Goal: Transaction & Acquisition: Purchase product/service

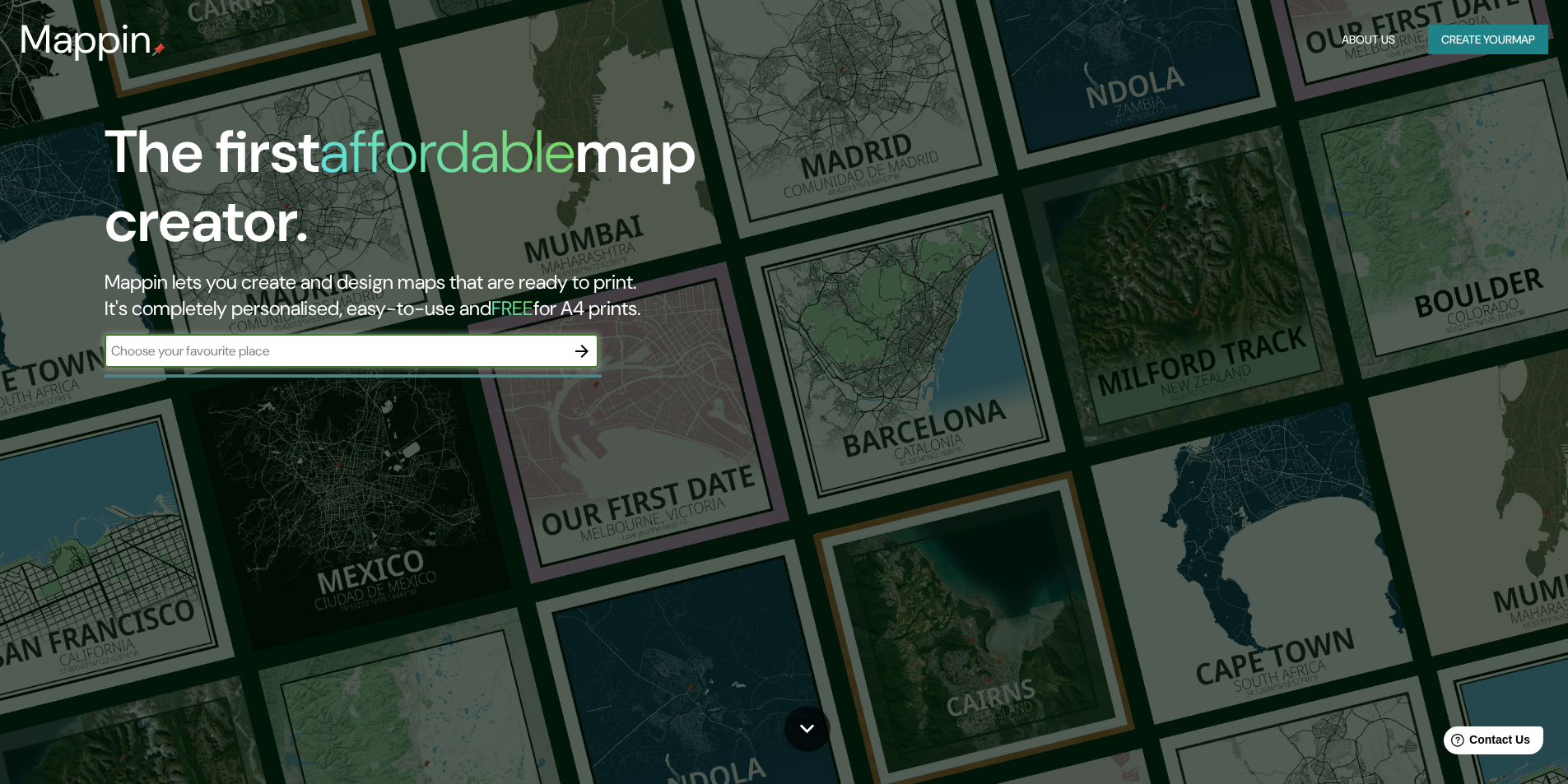
click at [319, 355] on input "text" at bounding box center [335, 351] width 460 height 18
type input "[PERSON_NAME][GEOGRAPHIC_DATA]"
click at [578, 355] on icon "button" at bounding box center [582, 352] width 19 height 19
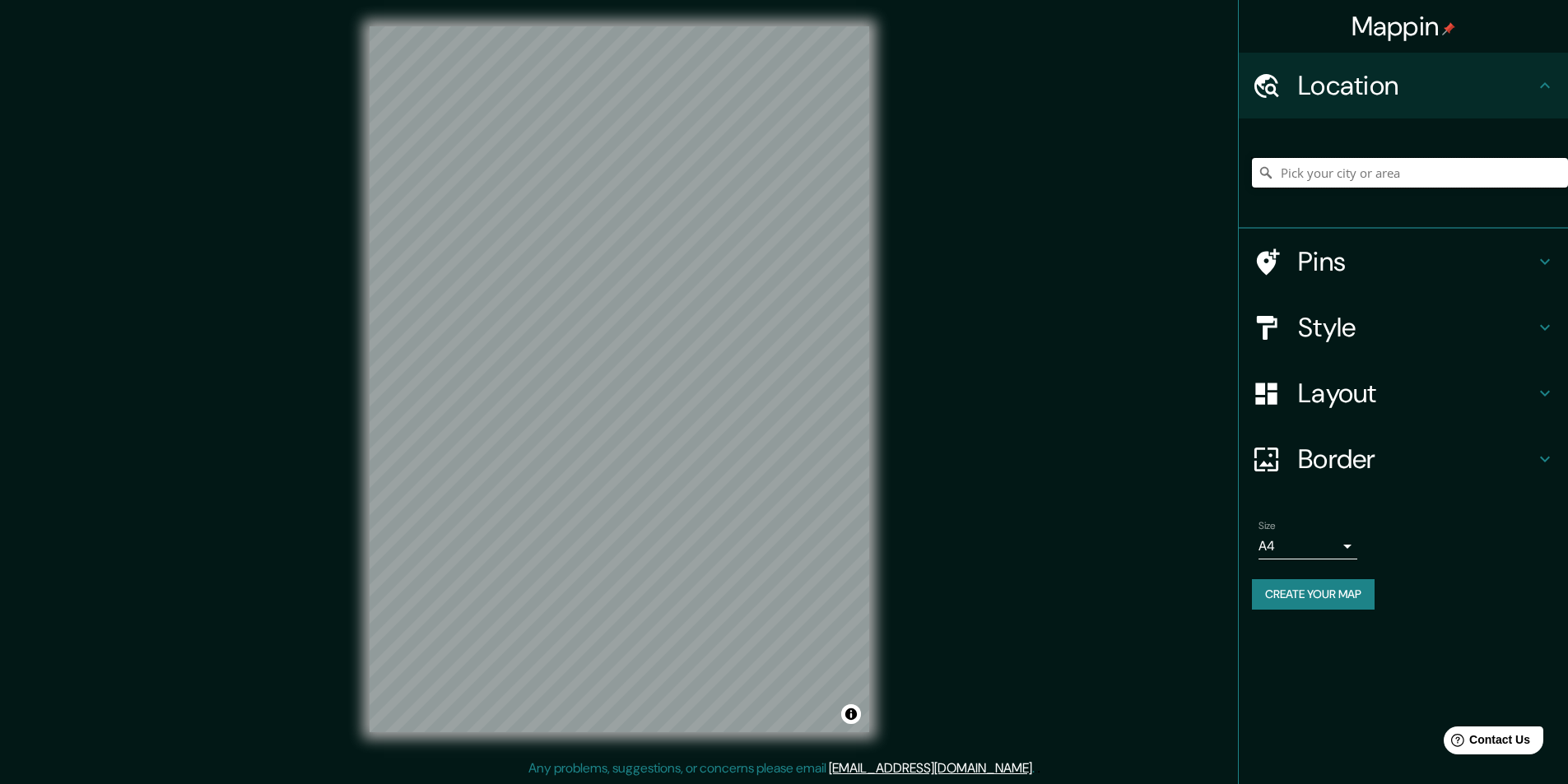
click at [1388, 168] on input "Pick your city or area" at bounding box center [1409, 173] width 316 height 29
click at [1292, 550] on body "Mappin Location Pins Style Layout Border Choose a border. Hint : you can make l…" at bounding box center [784, 392] width 1568 height 784
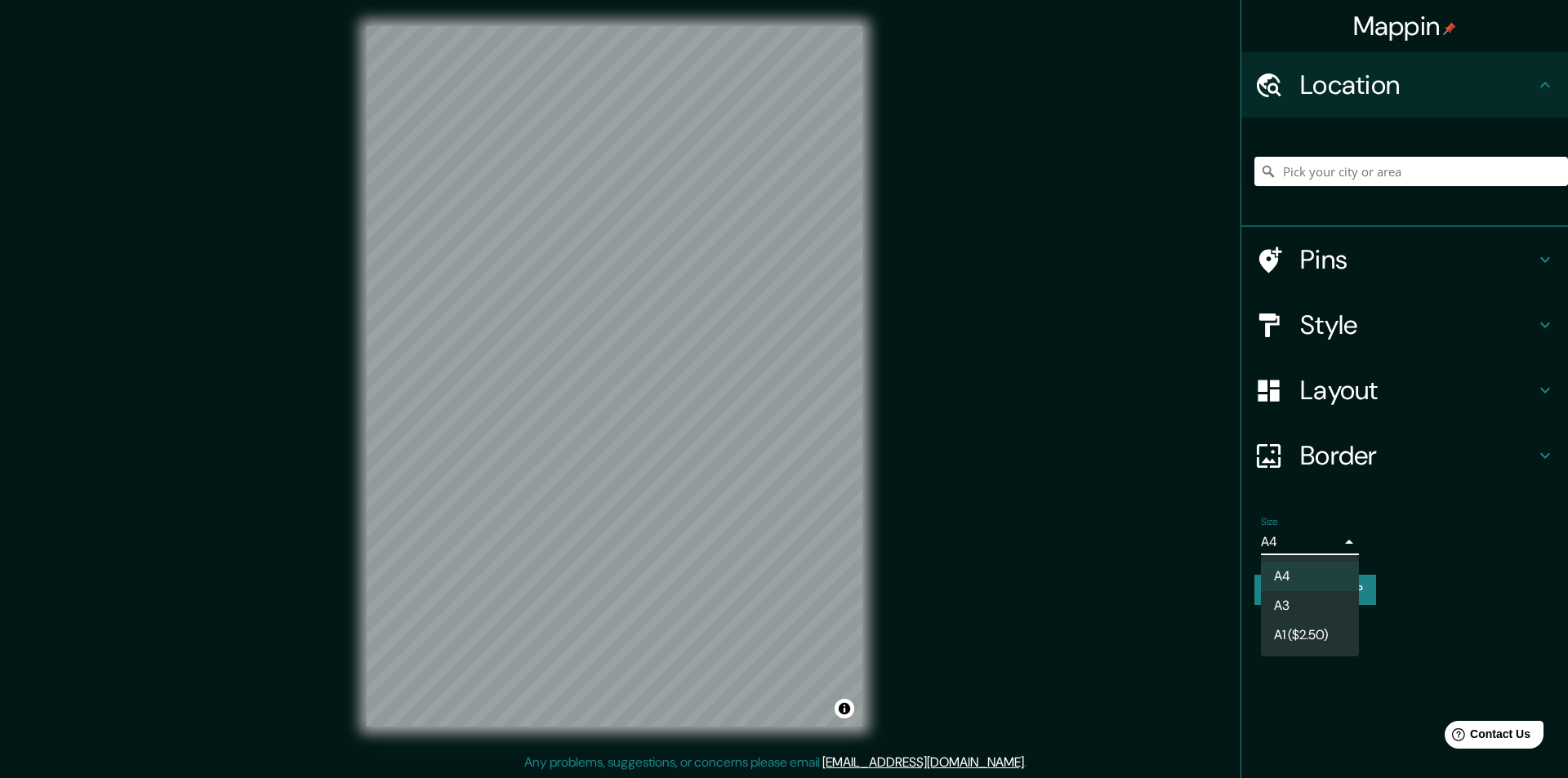
click at [1283, 604] on li "A3" at bounding box center [1311, 605] width 98 height 29
type input "a4"
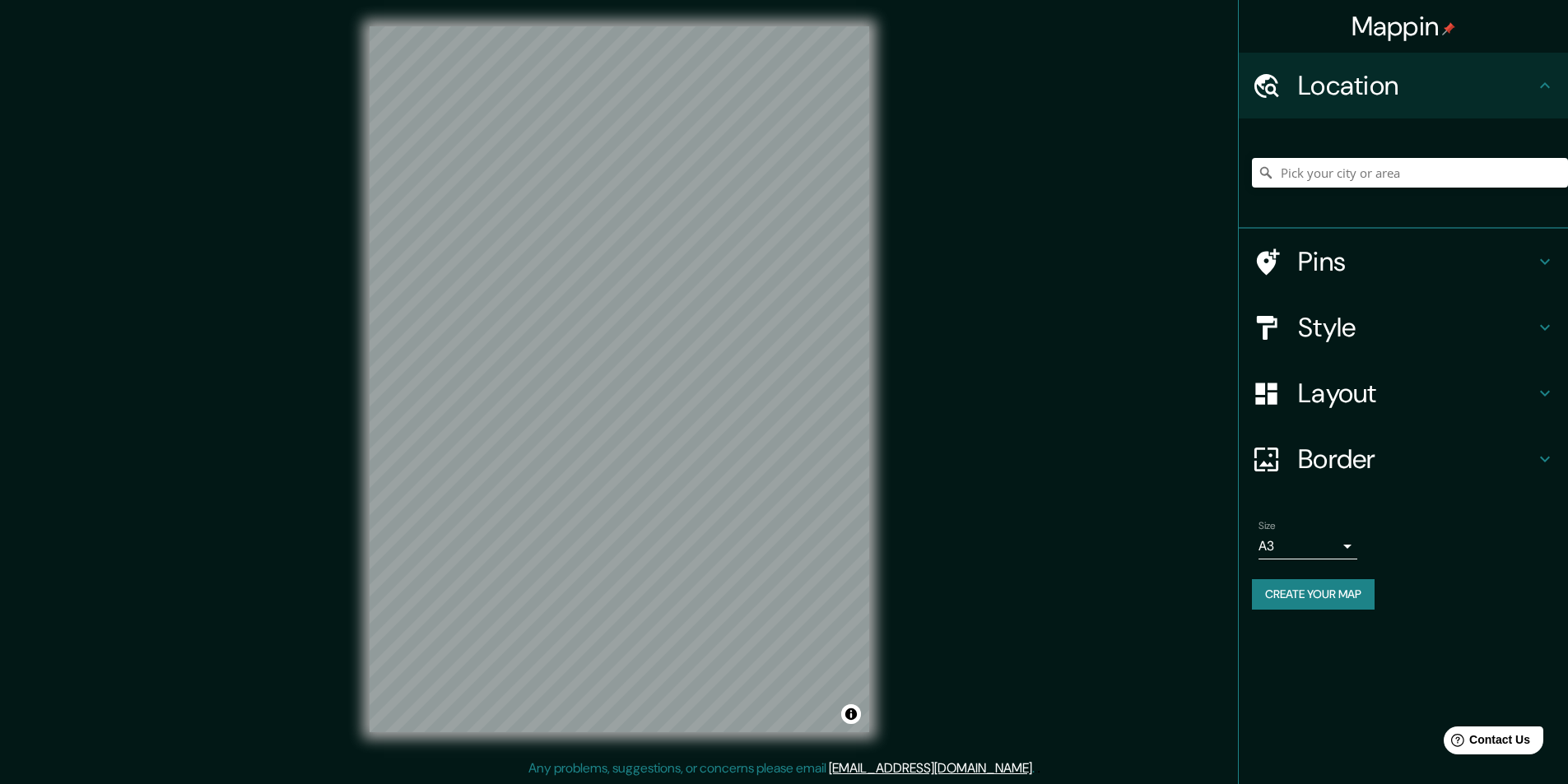
click at [1420, 83] on h4 "Location" at bounding box center [1416, 85] width 237 height 33
click at [1351, 169] on input "Pick your city or area" at bounding box center [1409, 173] width 316 height 29
click at [1271, 178] on icon at bounding box center [1266, 173] width 12 height 12
click at [1306, 176] on input "Pick your city or area" at bounding box center [1409, 173] width 316 height 29
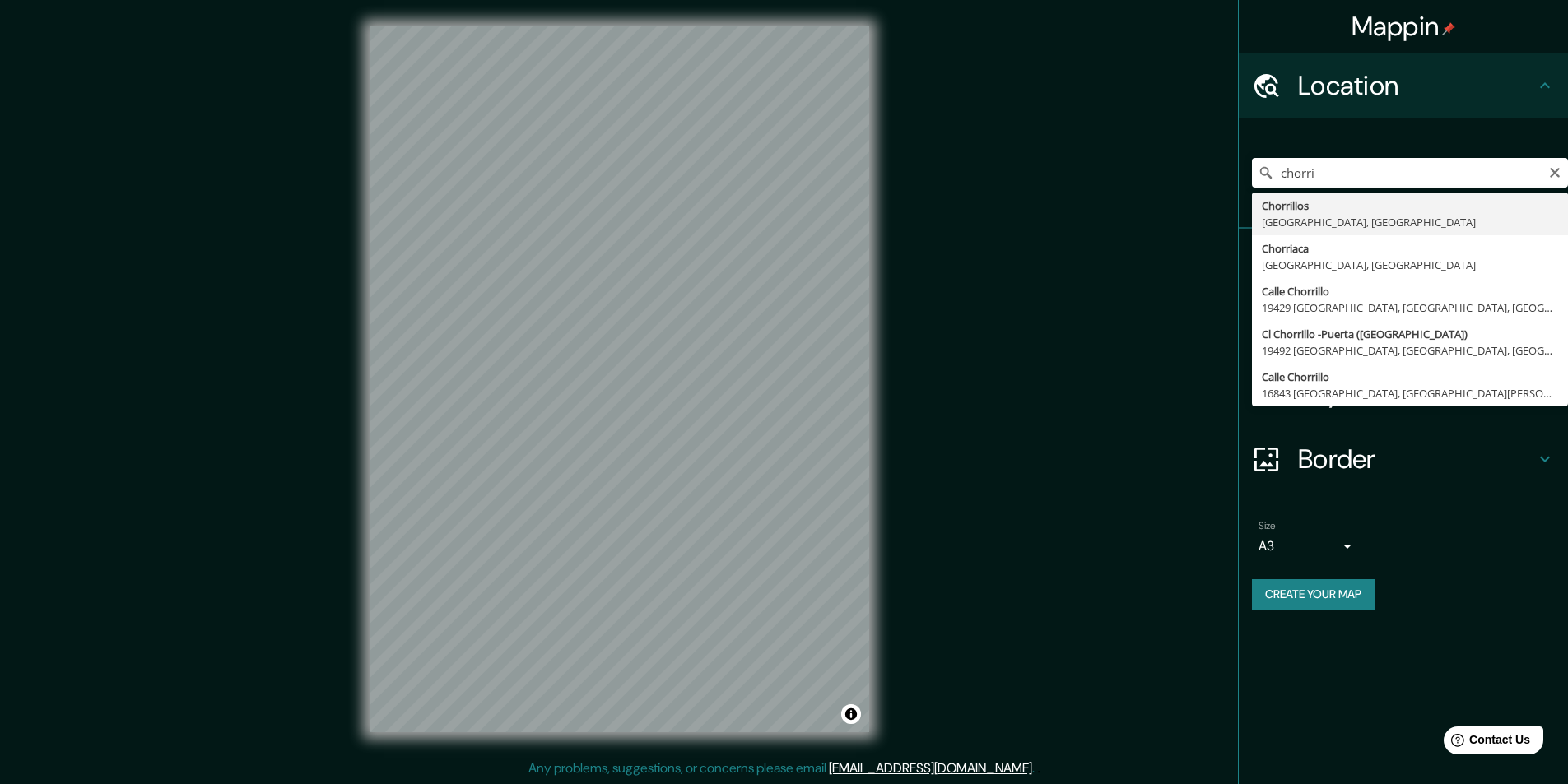
type input "Chorrillos, [GEOGRAPHIC_DATA], [GEOGRAPHIC_DATA]"
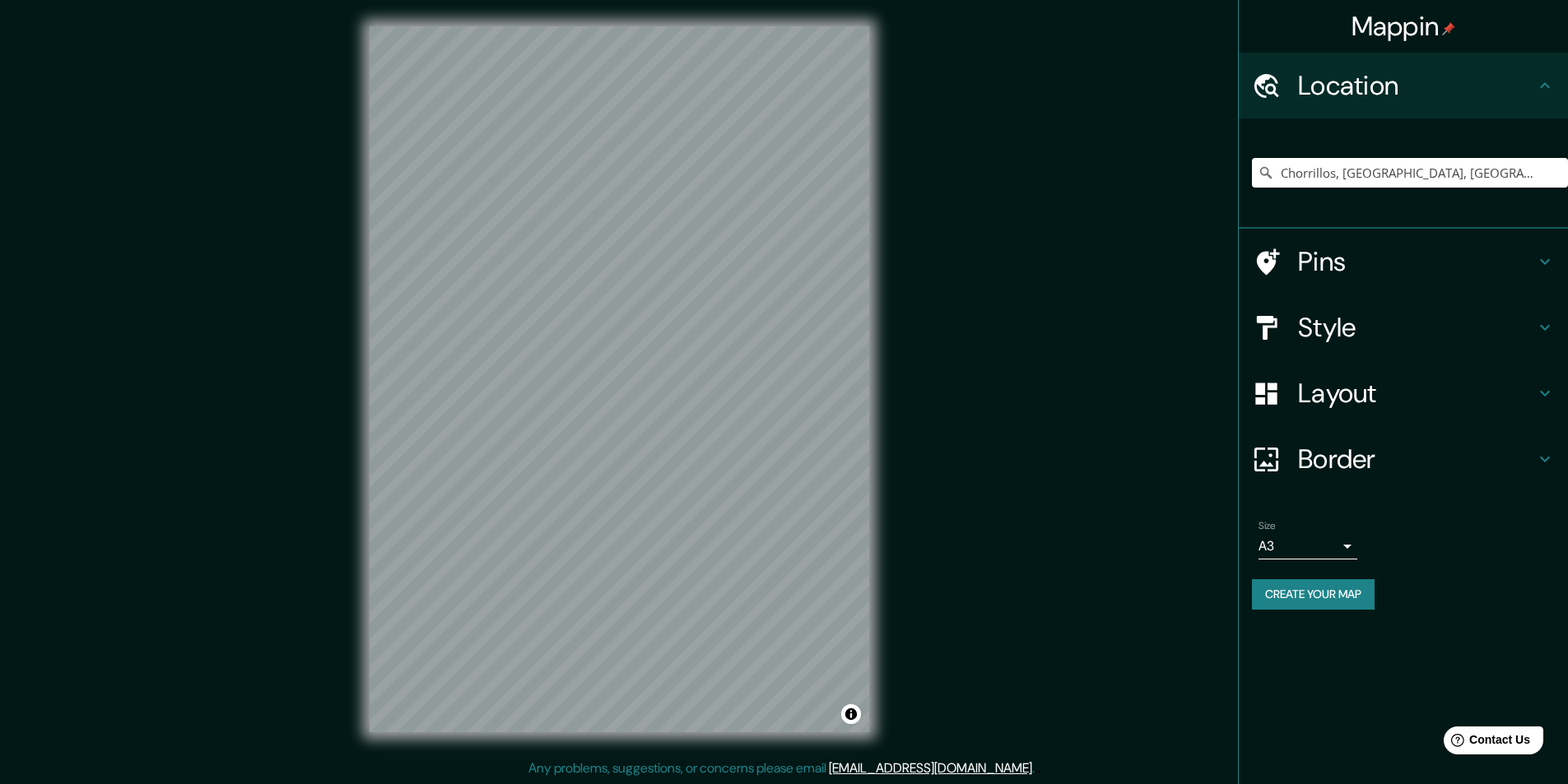
click at [1399, 390] on h4 "Layout" at bounding box center [1416, 393] width 237 height 33
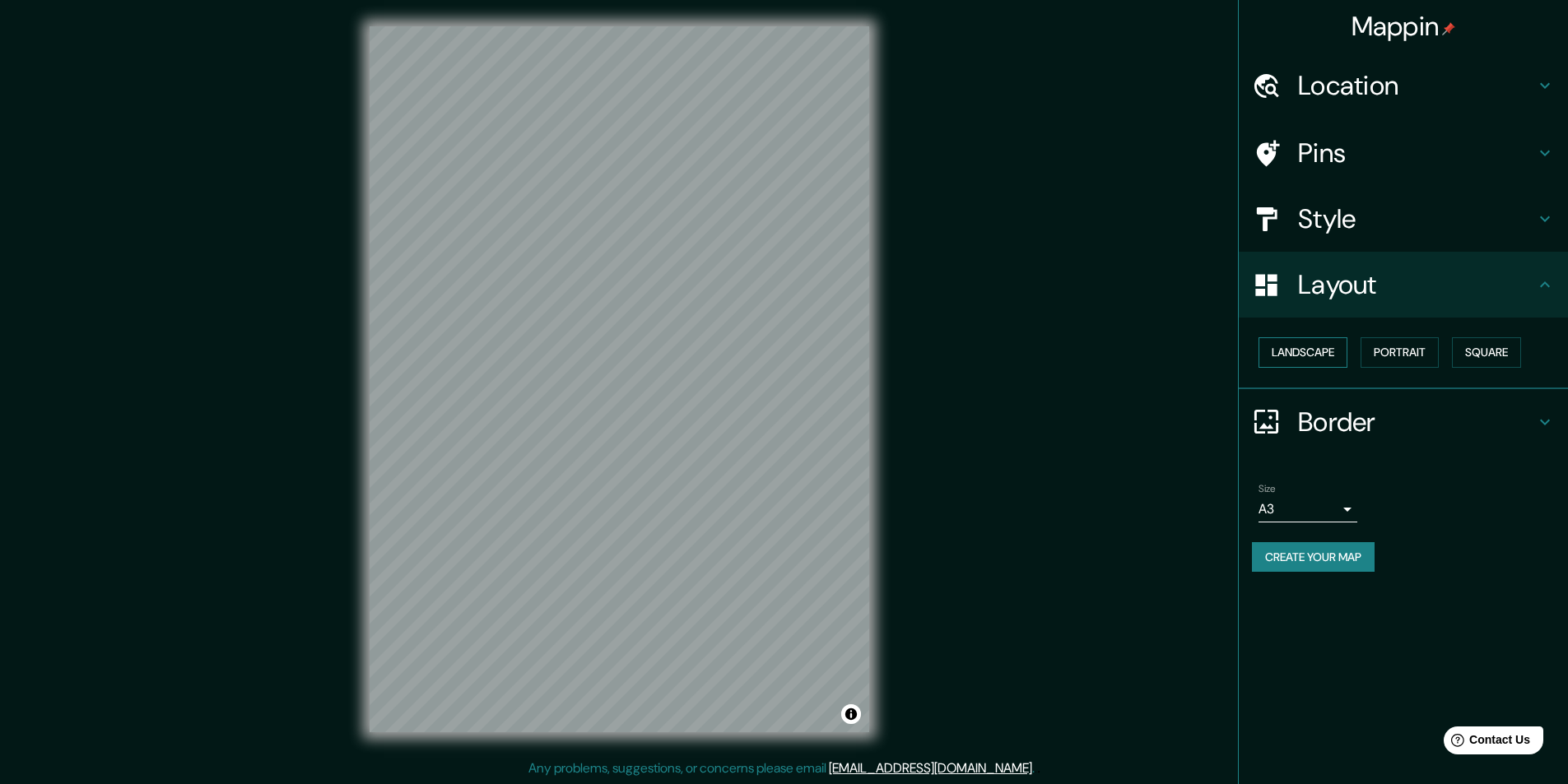
click at [1334, 345] on button "Landscape" at bounding box center [1302, 352] width 88 height 30
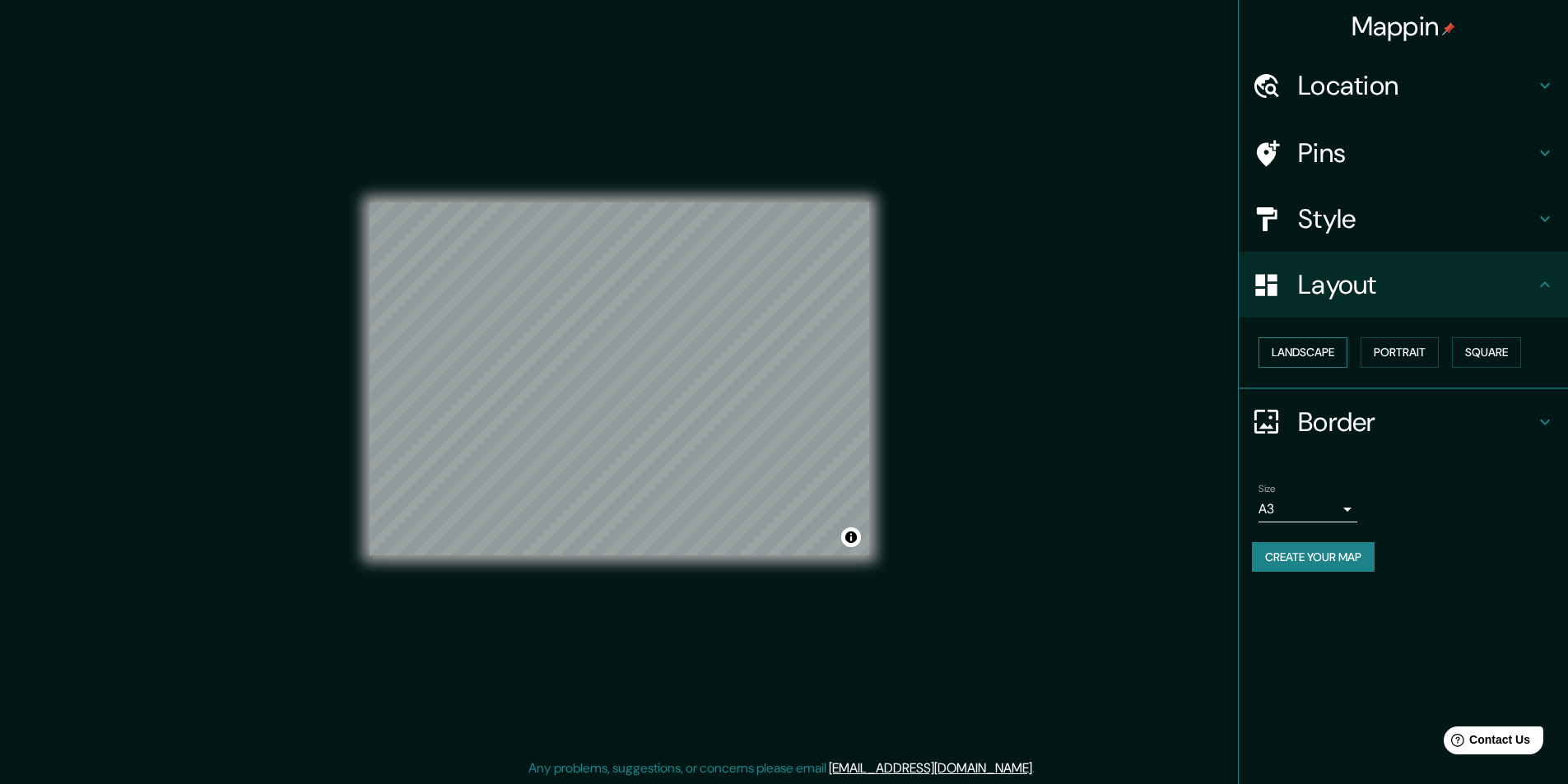
click at [1334, 345] on button "Landscape" at bounding box center [1302, 352] width 88 height 30
click at [1414, 347] on button "Portrait" at bounding box center [1399, 352] width 78 height 30
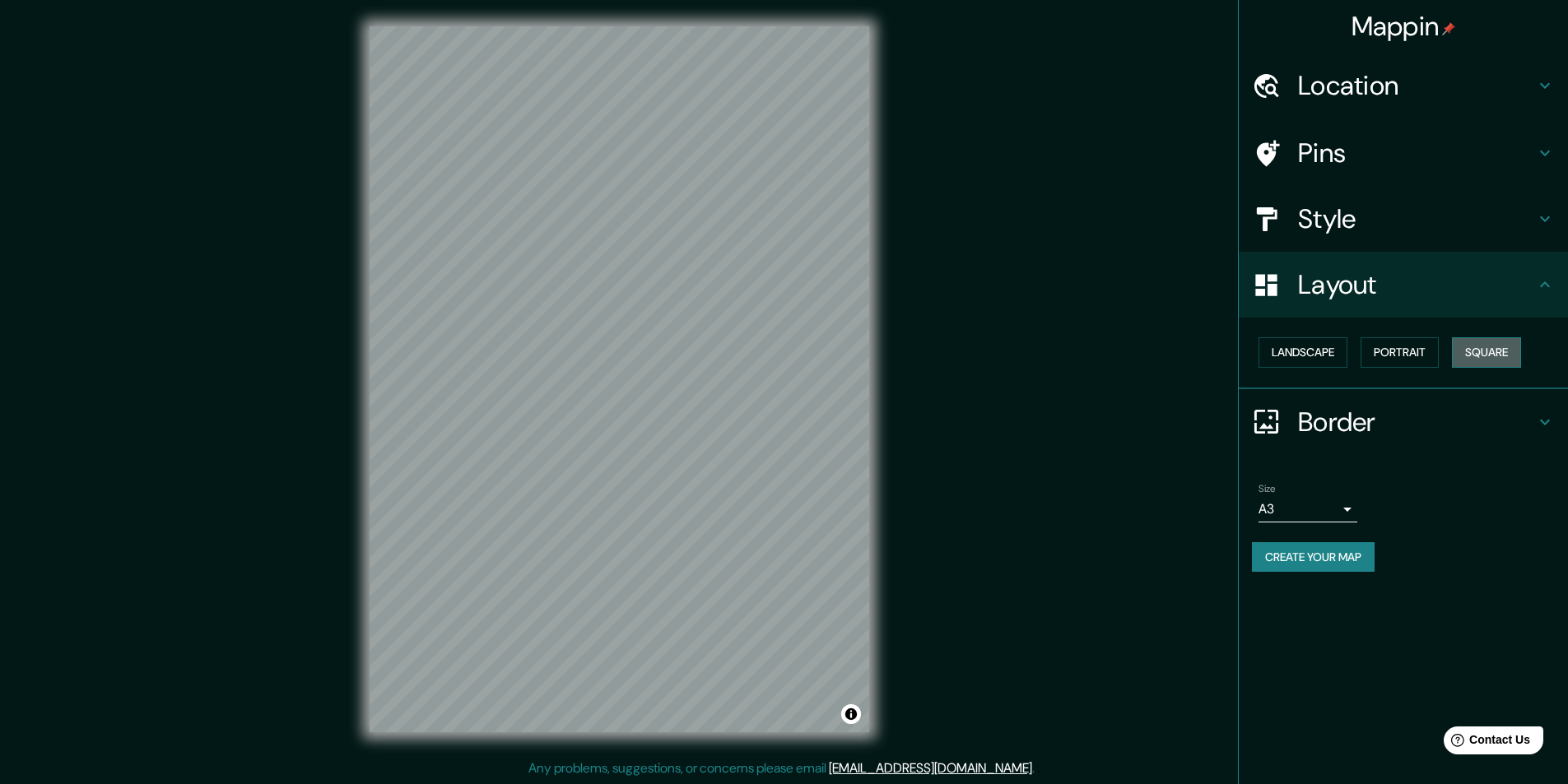
click at [1508, 357] on button "Square" at bounding box center [1485, 352] width 69 height 30
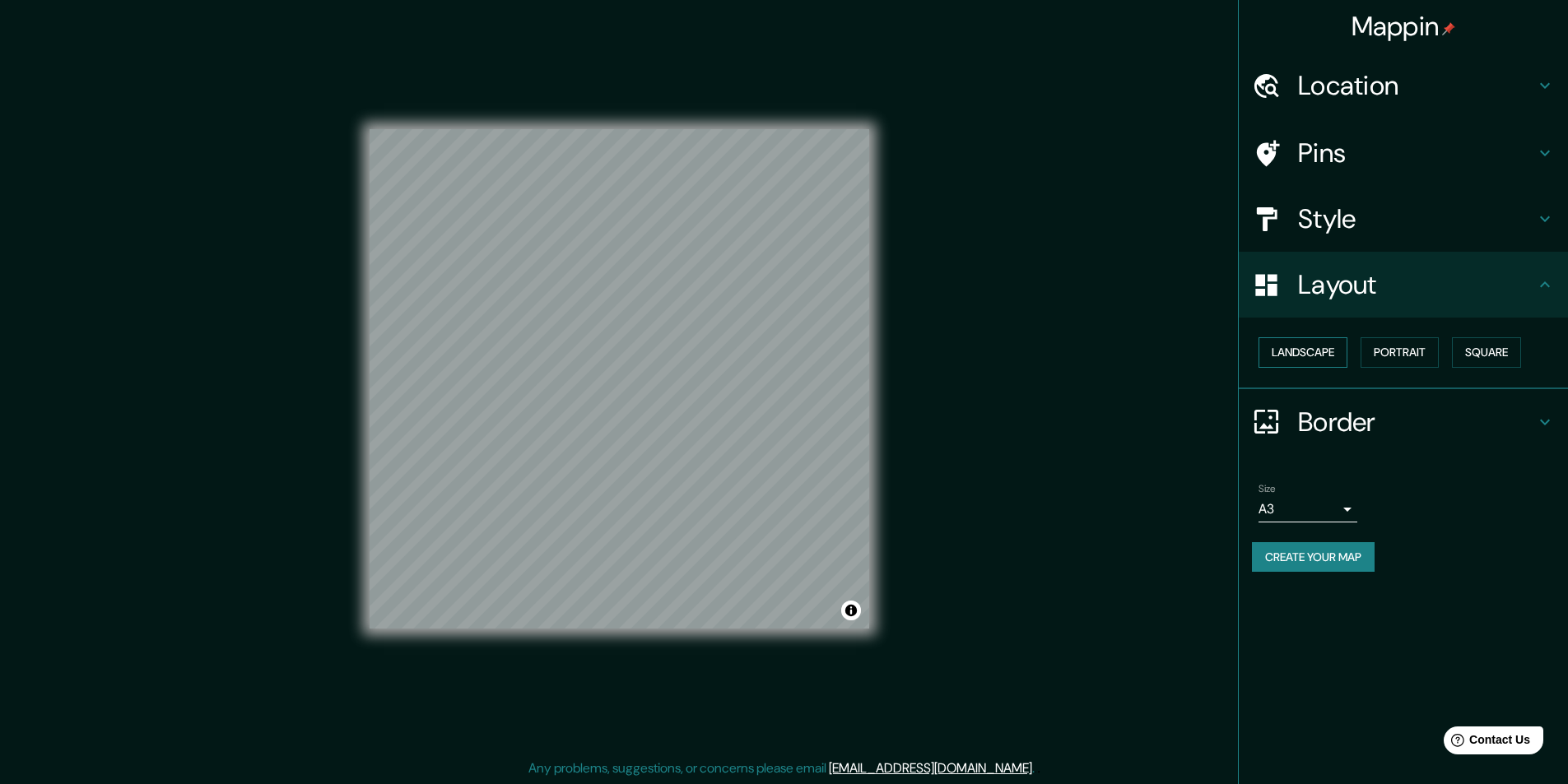
click at [1325, 358] on button "Landscape" at bounding box center [1302, 352] width 88 height 30
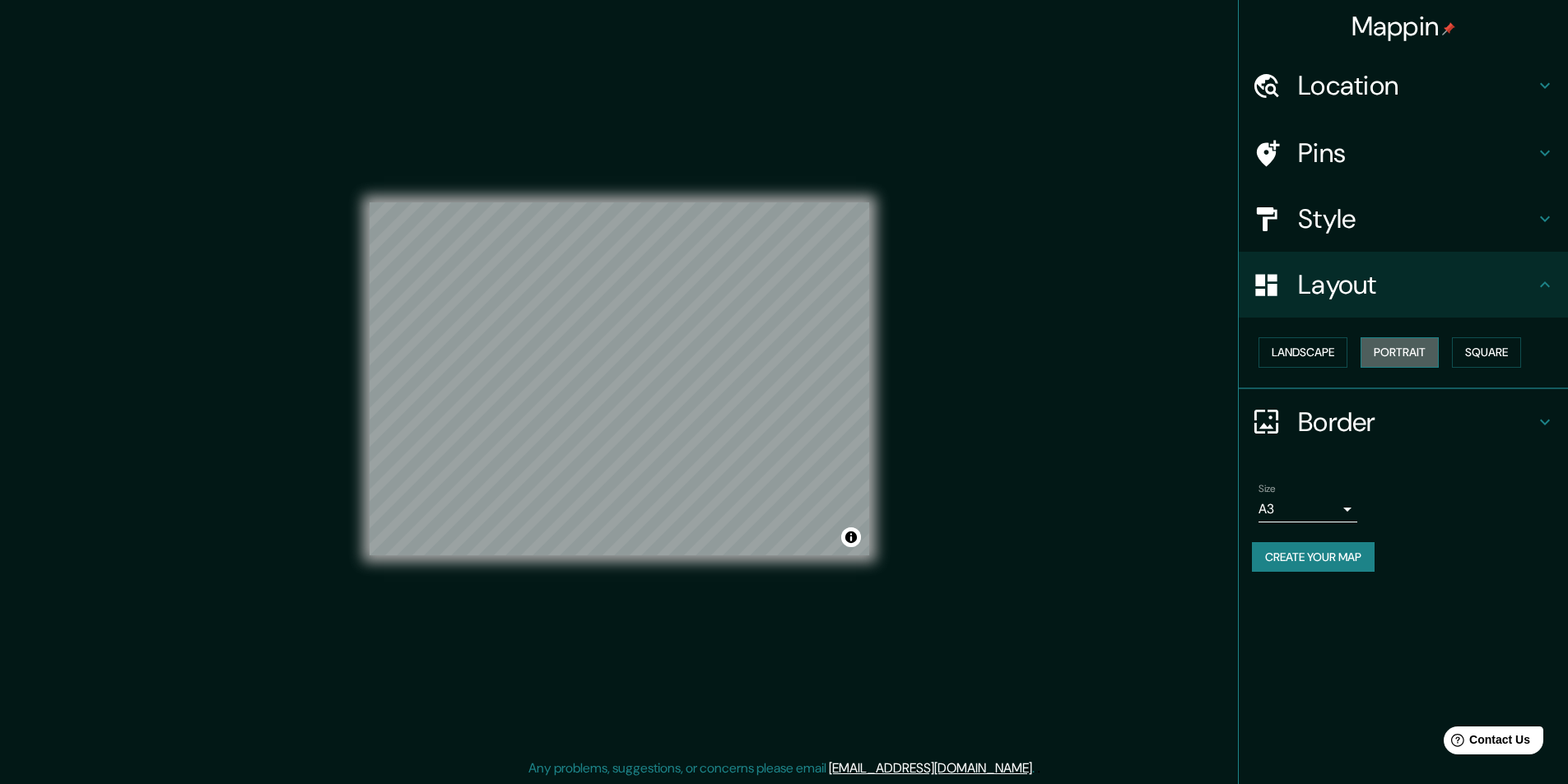
click at [1381, 358] on button "Portrait" at bounding box center [1399, 352] width 78 height 30
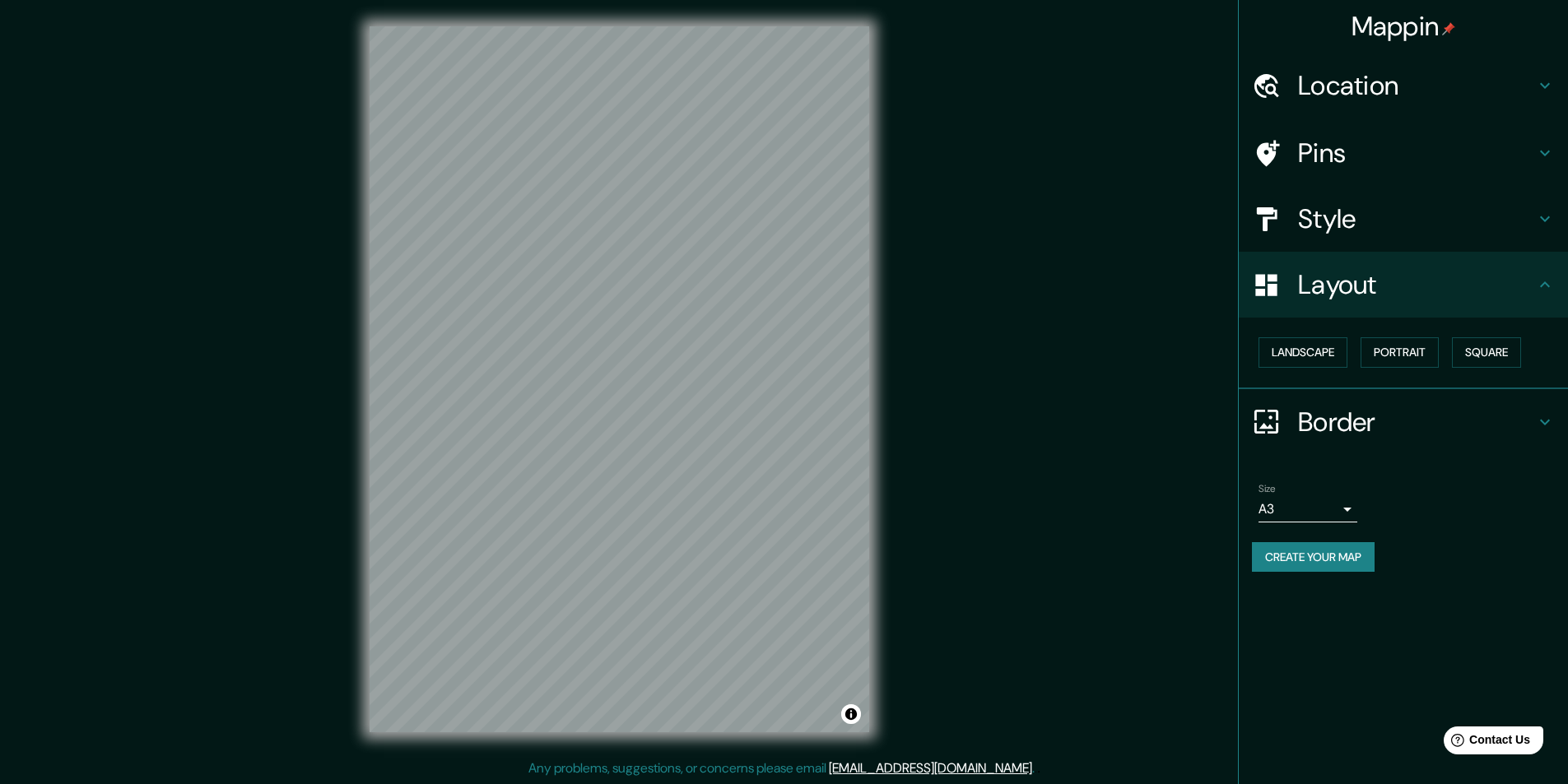
click at [1378, 416] on h4 "Border" at bounding box center [1416, 423] width 237 height 33
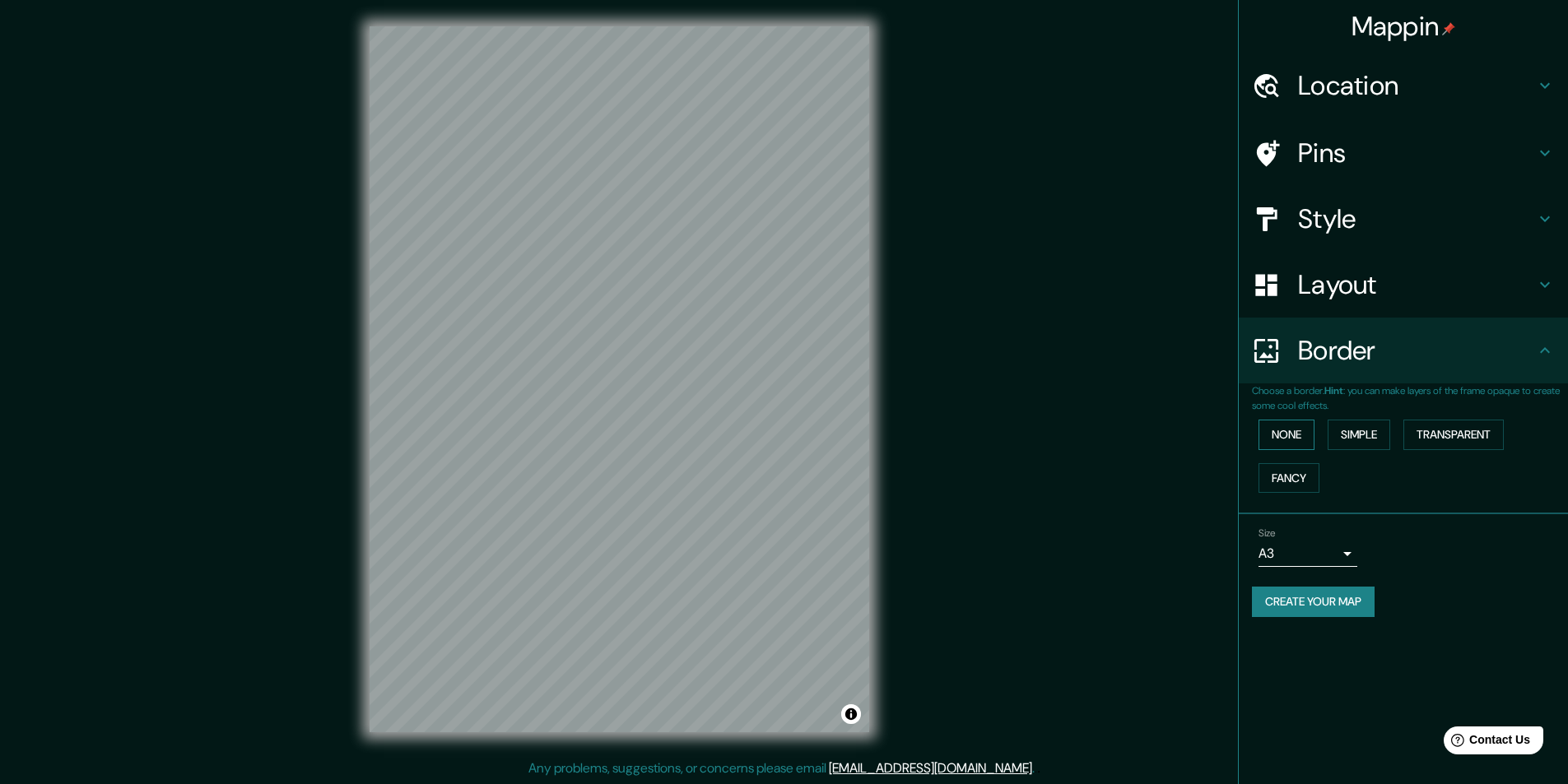
click at [1306, 434] on button "None" at bounding box center [1286, 434] width 56 height 30
click at [1366, 433] on button "Simple" at bounding box center [1358, 434] width 62 height 30
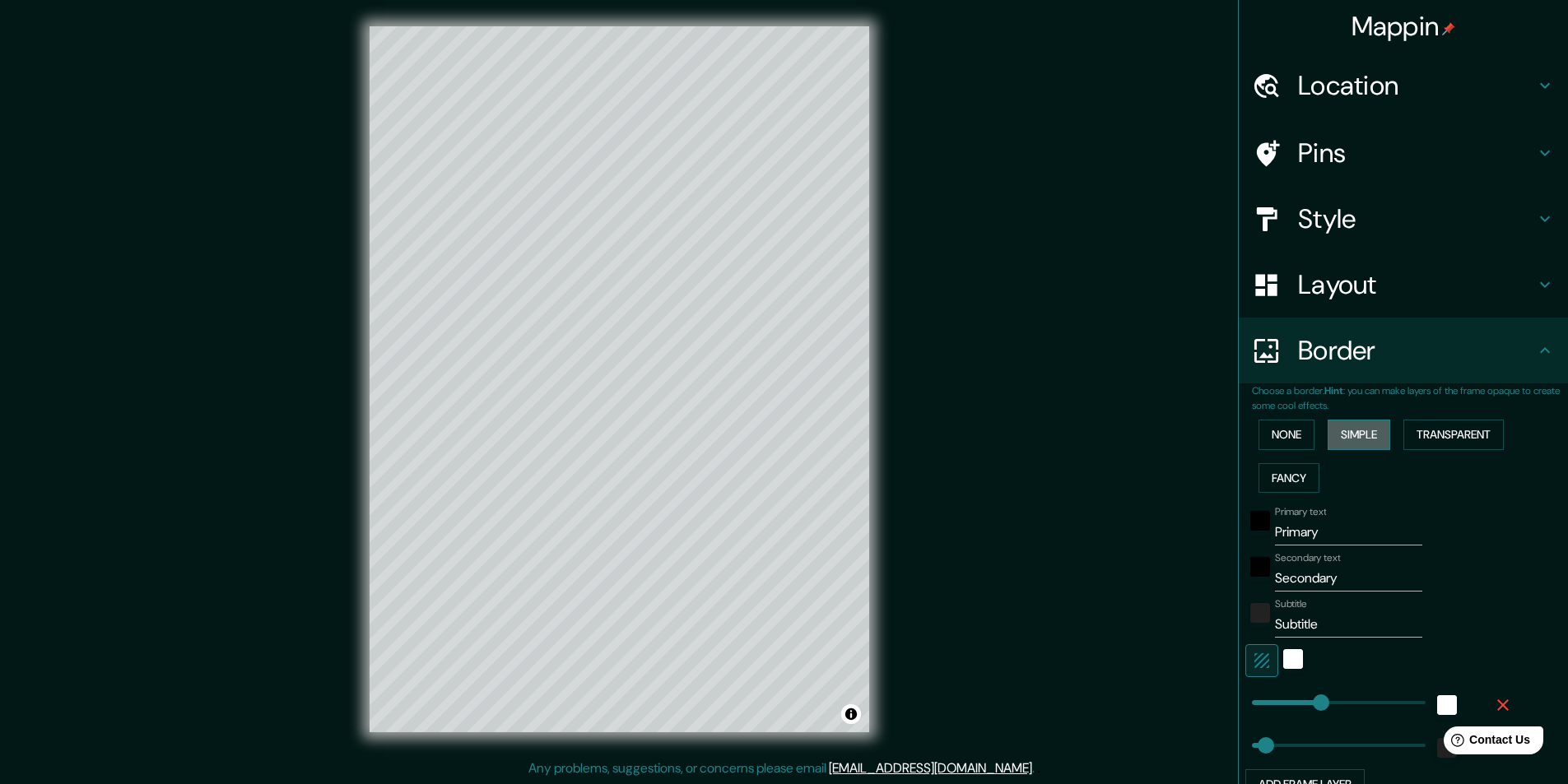
click at [1369, 436] on button "Simple" at bounding box center [1358, 434] width 62 height 30
type input "243"
type input "49"
click at [1287, 438] on button "None" at bounding box center [1286, 434] width 56 height 30
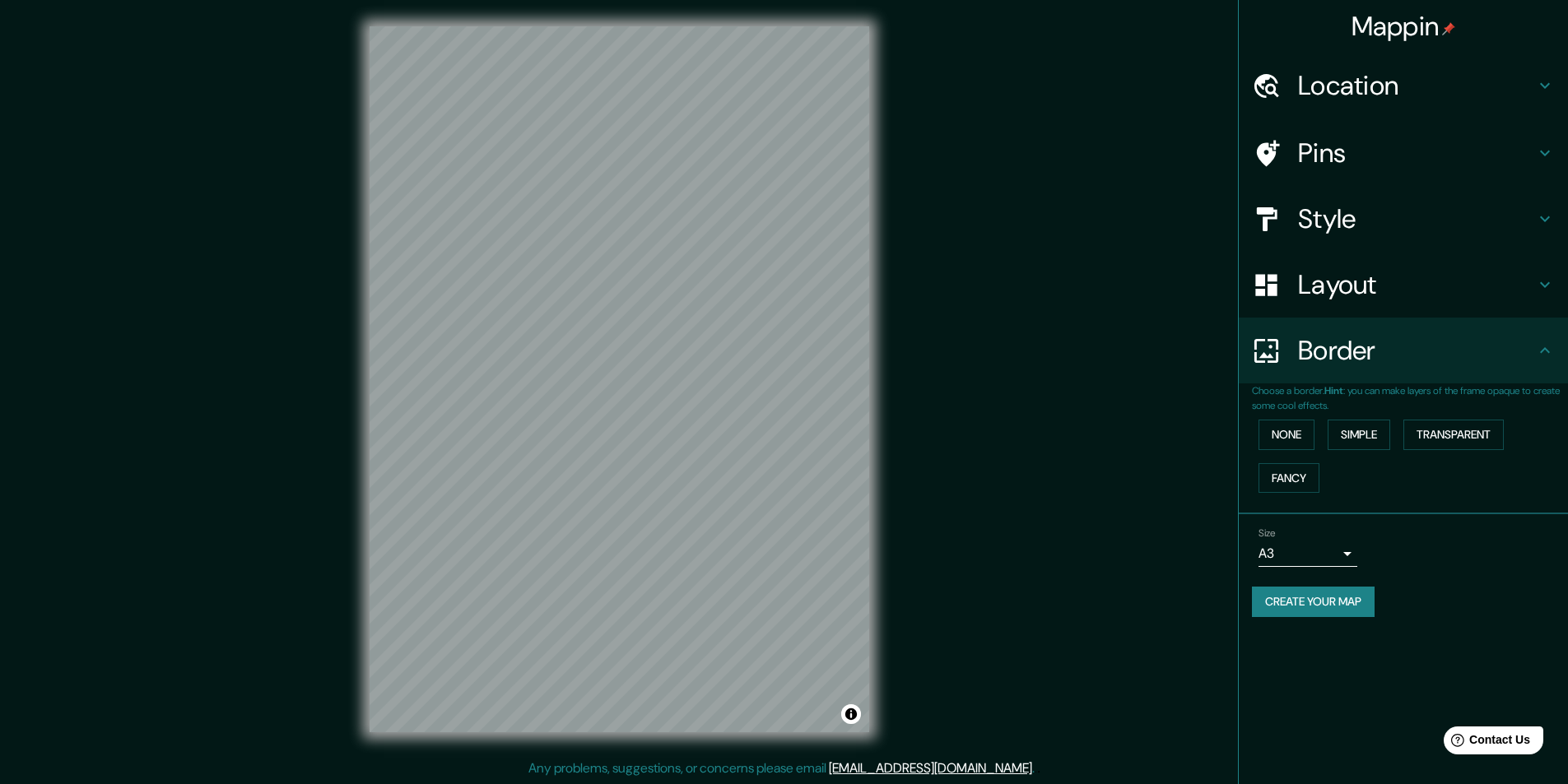
click at [1396, 435] on div "None Simple Transparent Fancy" at bounding box center [1409, 456] width 316 height 86
click at [1420, 435] on button "Transparent" at bounding box center [1452, 434] width 100 height 30
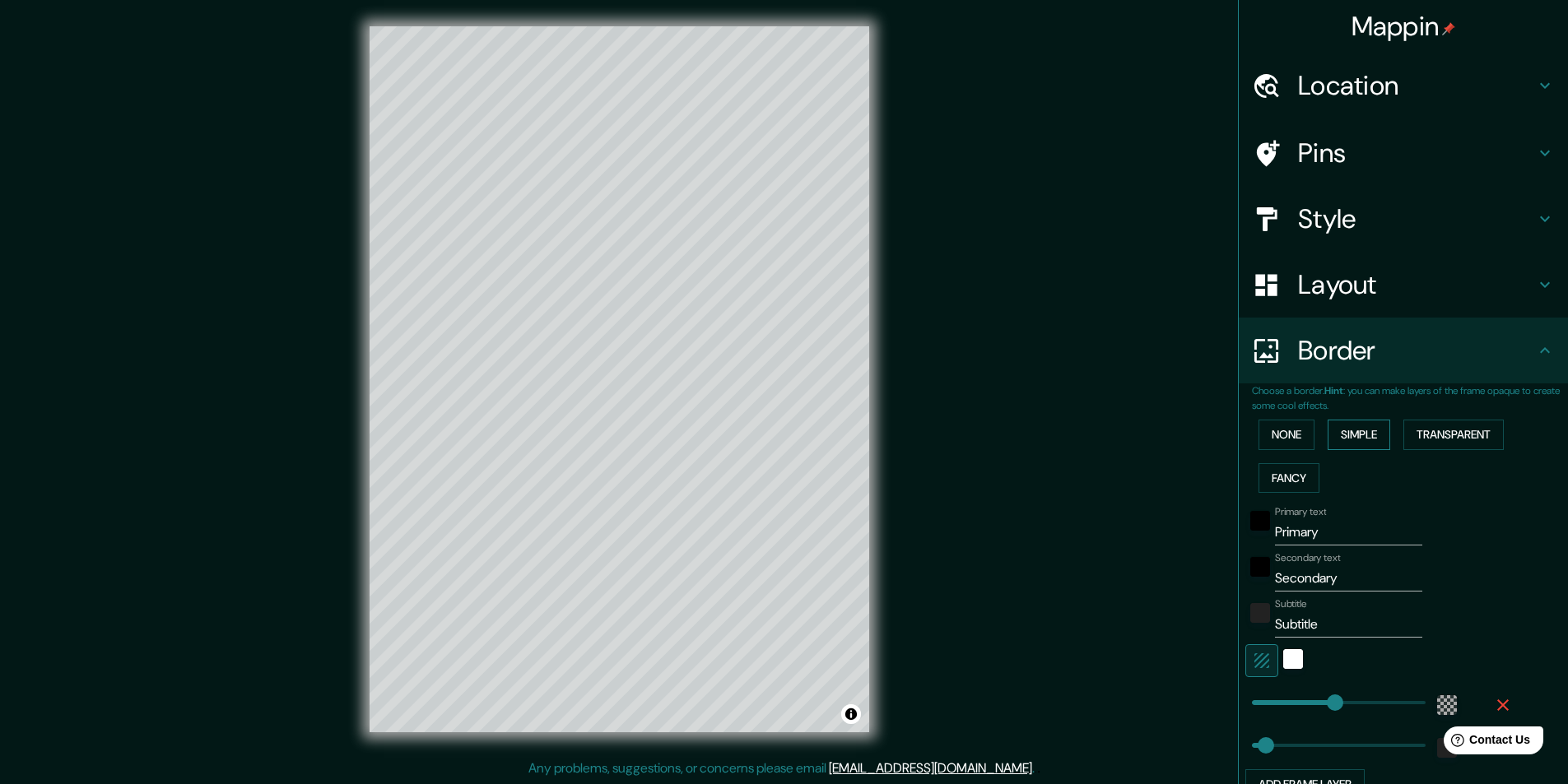
click at [1346, 444] on button "Simple" at bounding box center [1358, 434] width 62 height 30
click at [1282, 461] on div "None Simple Transparent Fancy" at bounding box center [1409, 456] width 316 height 86
click at [1282, 468] on button "Fancy" at bounding box center [1288, 478] width 61 height 30
click at [1282, 440] on button "None" at bounding box center [1286, 434] width 56 height 30
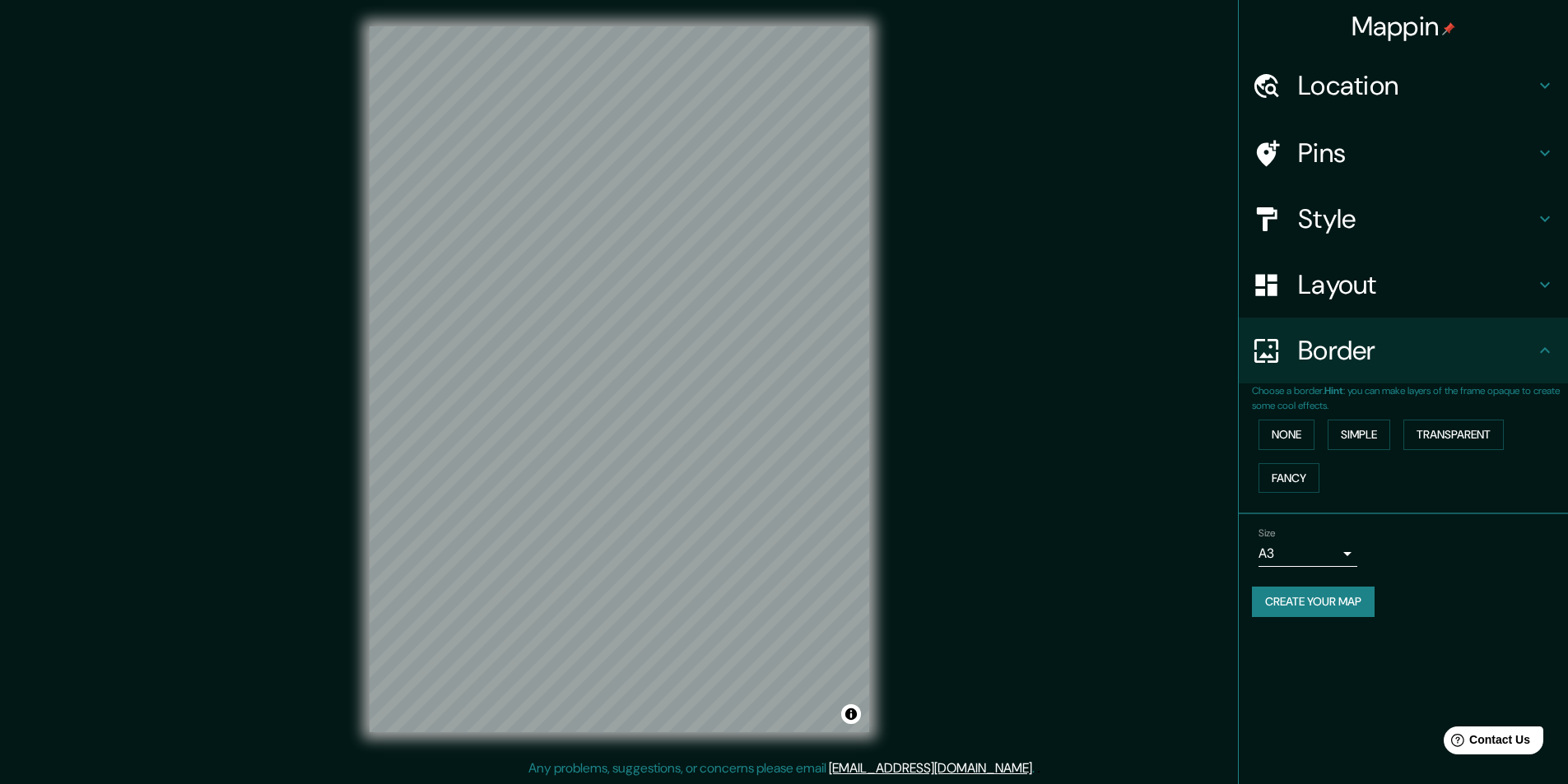
click at [1379, 223] on h4 "Style" at bounding box center [1416, 219] width 237 height 33
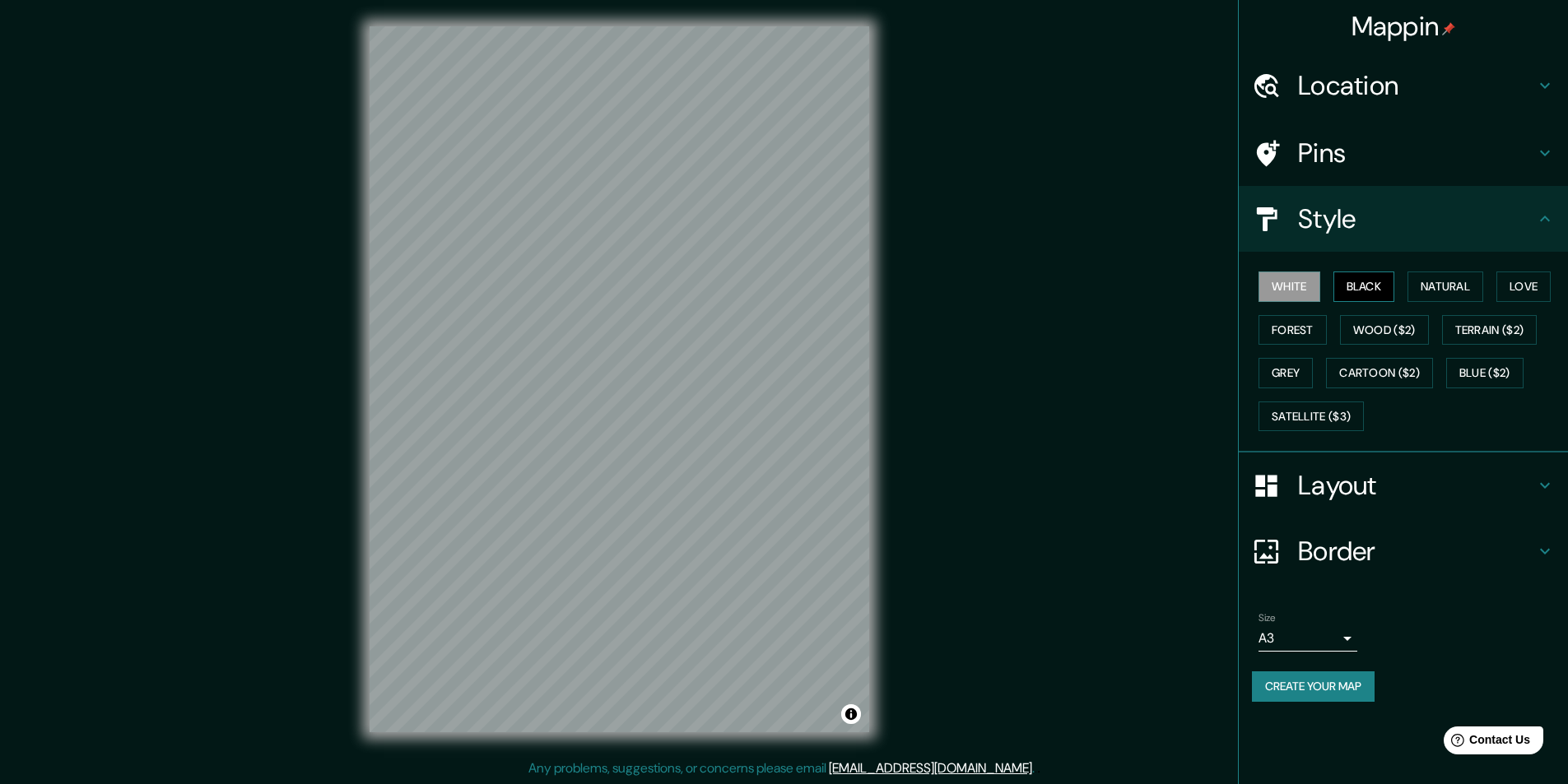
click at [1350, 292] on button "Black" at bounding box center [1364, 287] width 62 height 30
click at [1418, 293] on button "Natural" at bounding box center [1445, 287] width 76 height 30
click at [1501, 289] on div "White Black Natural Love Forest Wood ($2) Terrain ($2) Grey Cartoon ($2) Blue (…" at bounding box center [1409, 352] width 316 height 173
click at [1514, 289] on button "Love" at bounding box center [1523, 287] width 54 height 30
click at [1312, 298] on button "White" at bounding box center [1289, 287] width 62 height 30
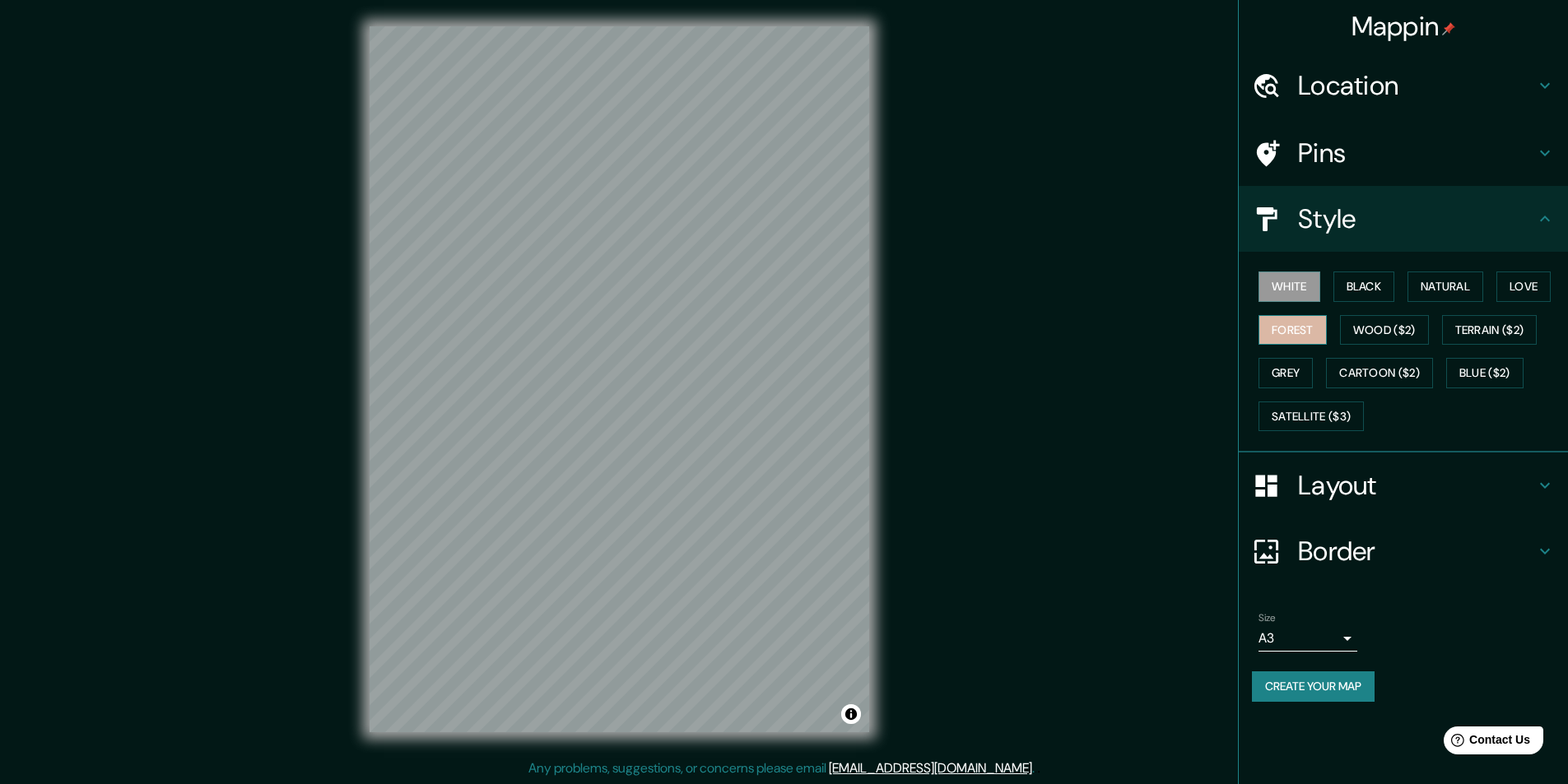
click at [1302, 322] on button "Forest" at bounding box center [1292, 329] width 68 height 30
click at [1352, 293] on button "Black" at bounding box center [1364, 287] width 62 height 30
click at [1311, 298] on button "White" at bounding box center [1289, 287] width 62 height 30
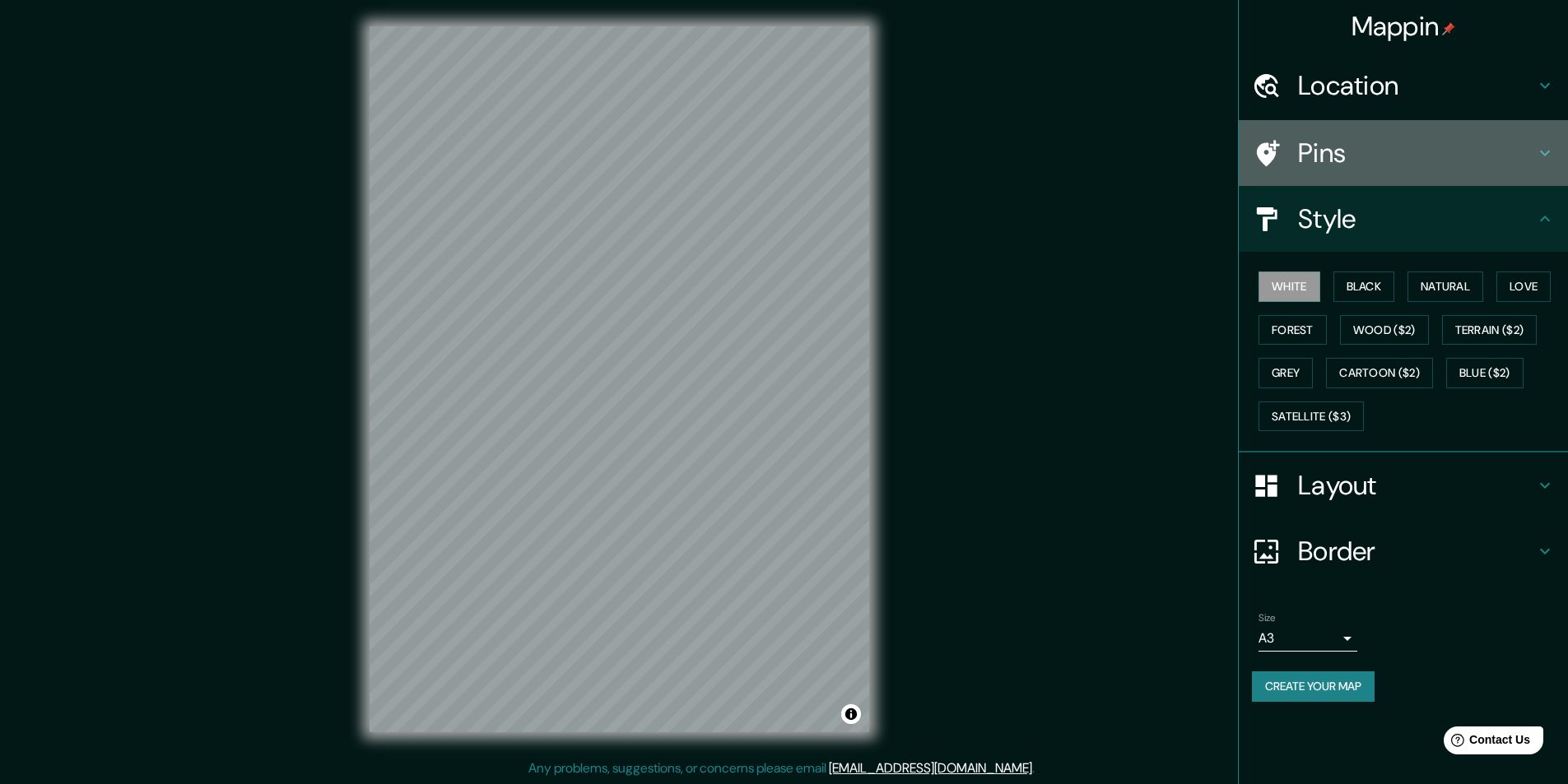
click at [1358, 149] on h4 "Pins" at bounding box center [1416, 153] width 237 height 33
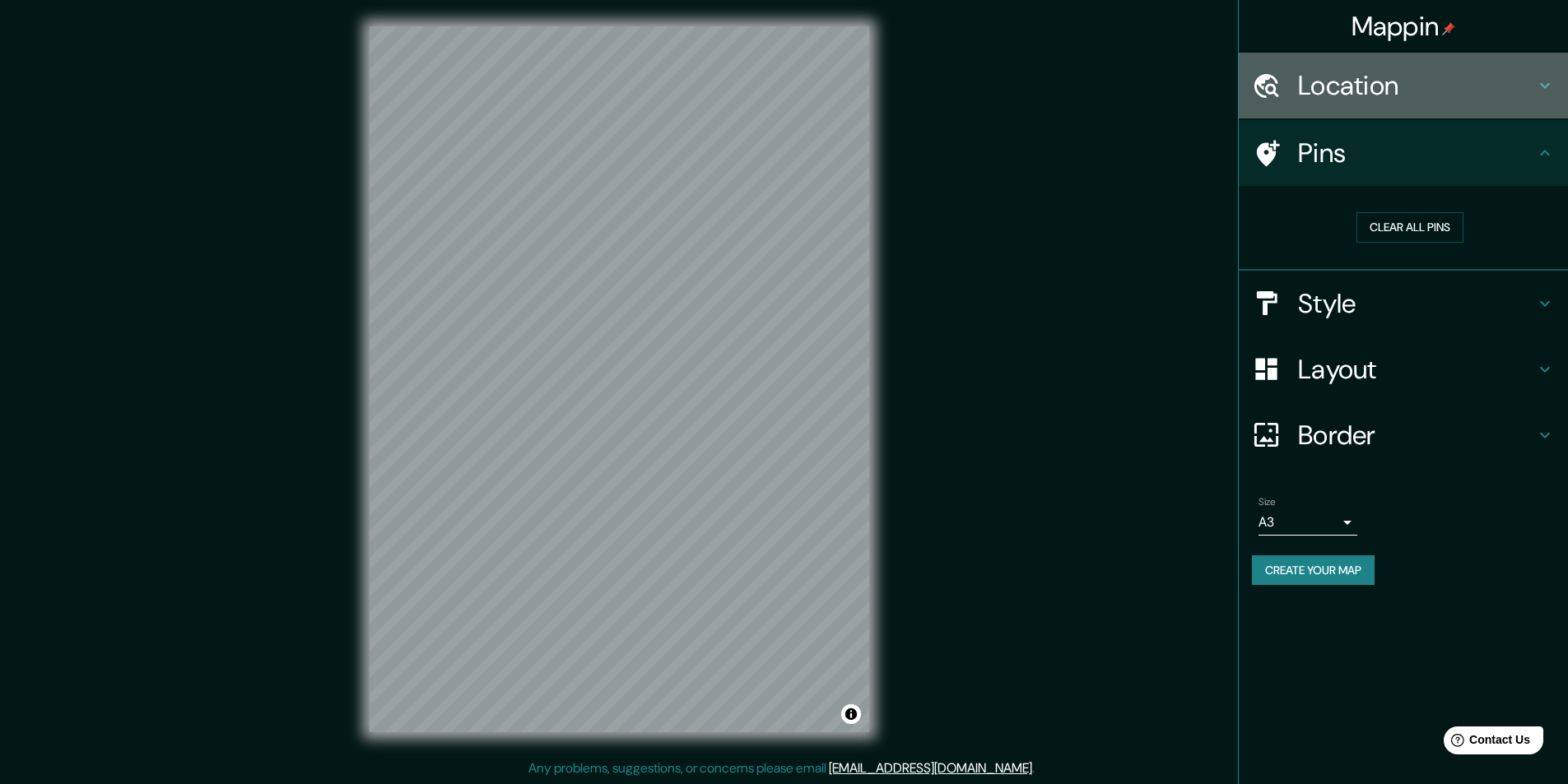
click at [1351, 113] on div "Location" at bounding box center [1403, 85] width 329 height 66
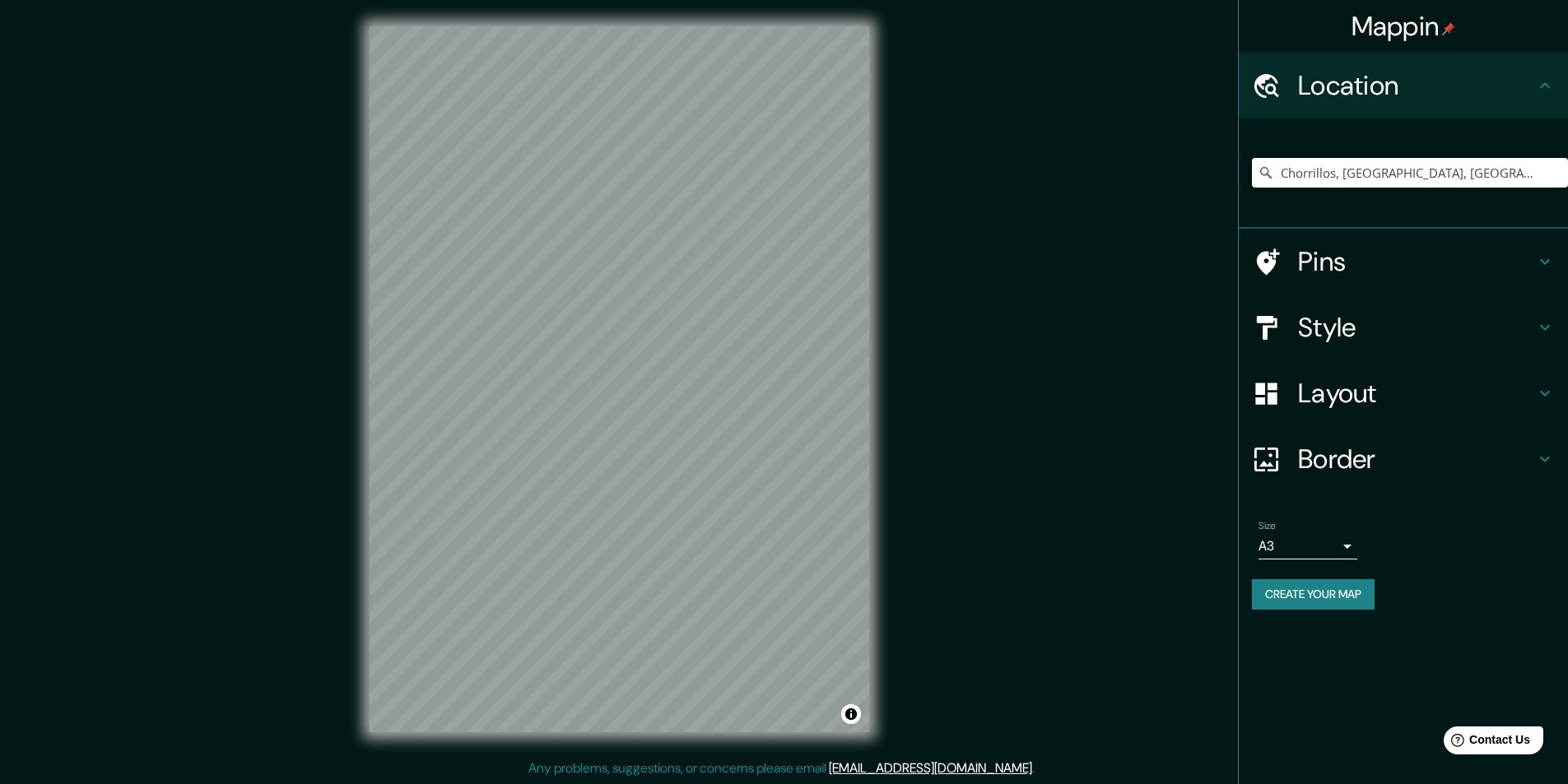
click at [1352, 99] on h4 "Location" at bounding box center [1416, 85] width 237 height 33
click at [1312, 598] on button "Create your map" at bounding box center [1312, 594] width 122 height 30
click at [1282, 593] on button "Create your map" at bounding box center [1312, 594] width 122 height 30
